Goal: Information Seeking & Learning: Learn about a topic

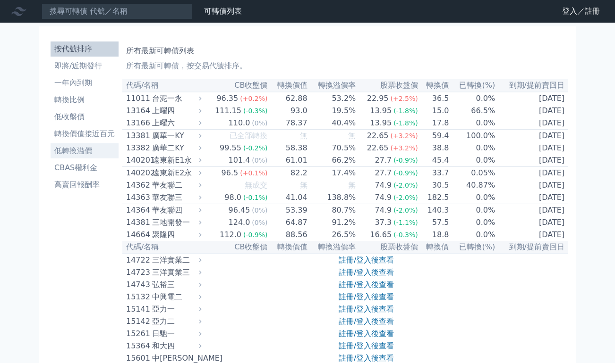
click at [85, 146] on li "低轉換溢價" at bounding box center [85, 150] width 68 height 11
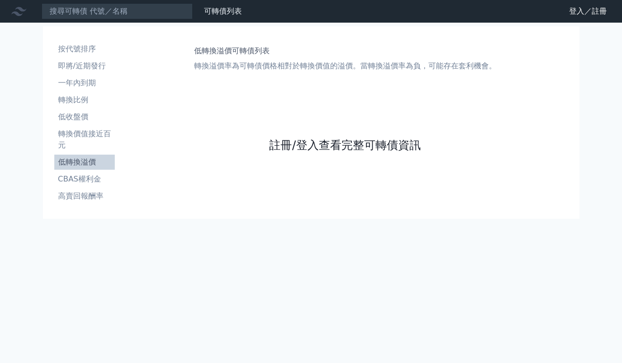
click at [283, 148] on link "註冊/登入查看完整可轉債資訊" at bounding box center [344, 145] width 151 height 15
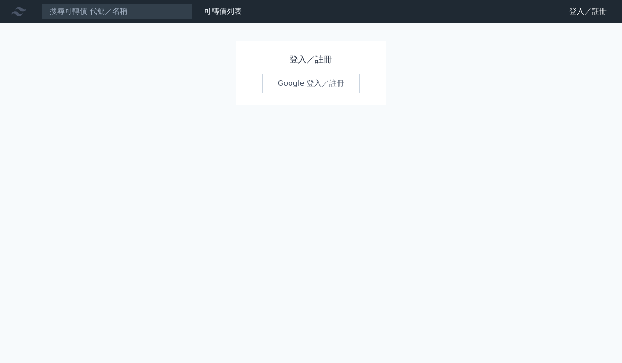
click at [304, 86] on link "Google 登入／註冊" at bounding box center [311, 84] width 98 height 20
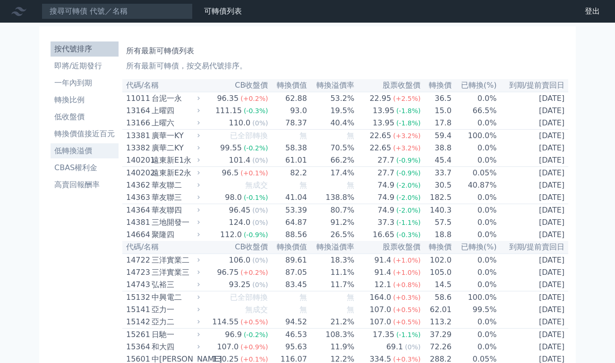
click at [82, 149] on li "低轉換溢價" at bounding box center [85, 150] width 68 height 11
